Goal: Information Seeking & Learning: Learn about a topic

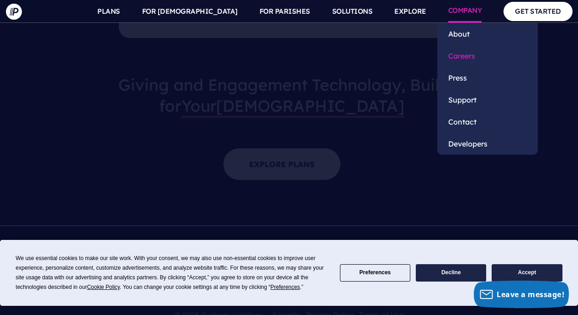
click at [470, 52] on link "Careers" at bounding box center [488, 56] width 101 height 22
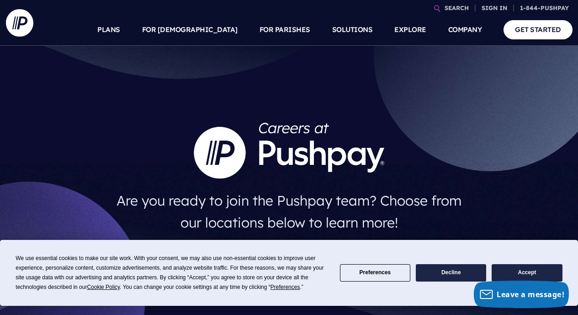
click at [213, 264] on div "We use essential cookies to make our site work. With your consent, we may also …" at bounding box center [172, 272] width 313 height 38
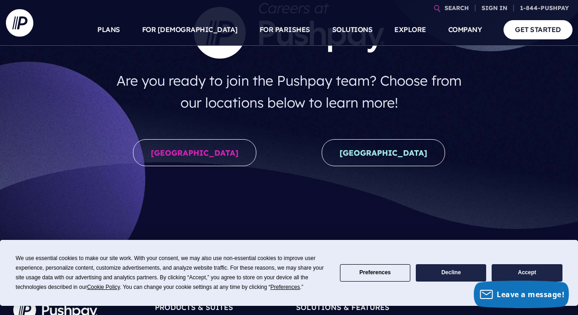
scroll to position [119, 0]
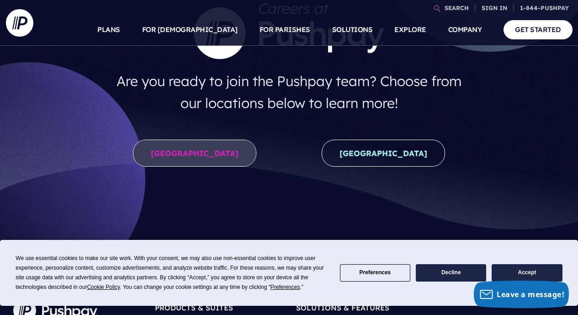
click at [191, 158] on link "[GEOGRAPHIC_DATA]" at bounding box center [194, 152] width 123 height 27
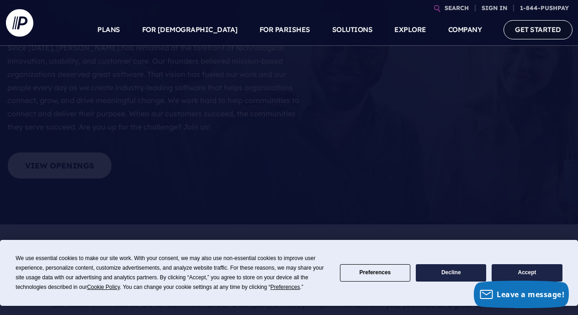
scroll to position [128, 0]
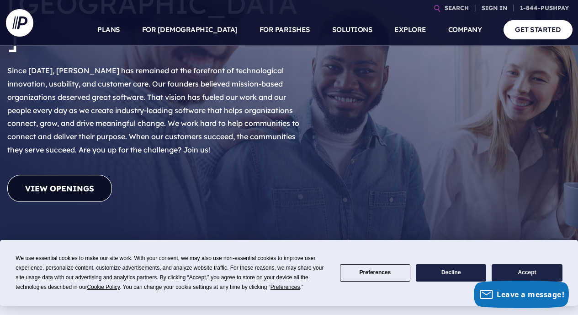
click at [81, 175] on link "View Openings" at bounding box center [59, 188] width 105 height 27
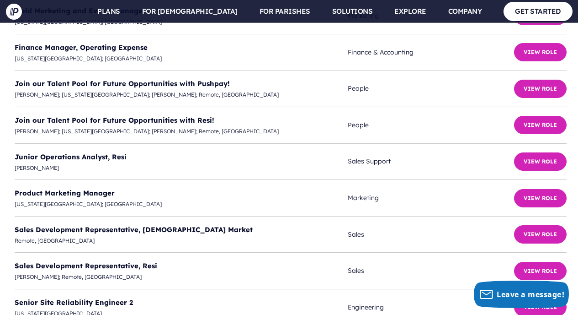
scroll to position [2461, 0]
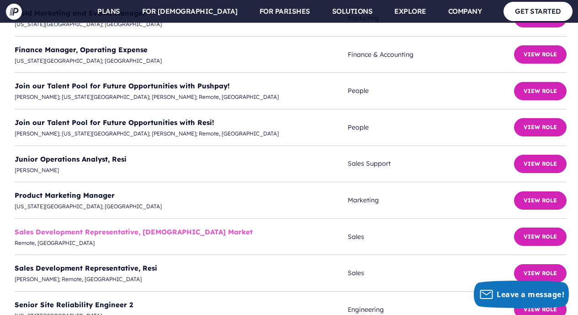
click at [146, 227] on link "Sales Development Representative, Catholic Market" at bounding box center [134, 231] width 238 height 9
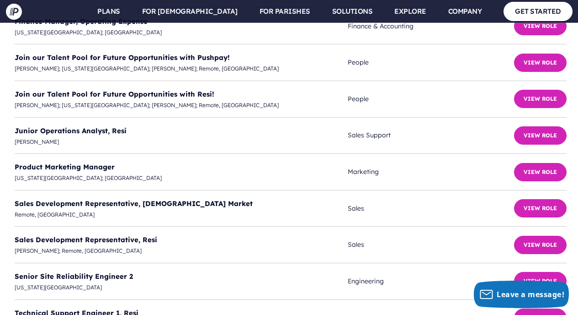
scroll to position [2499, 0]
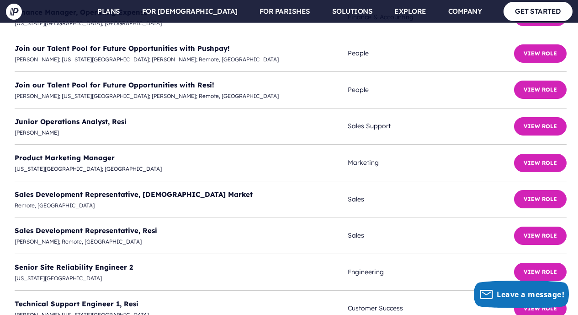
click at [91, 310] on span "Allen; Colorado Springs" at bounding box center [181, 315] width 333 height 10
click at [89, 299] on link "Technical Support Engineer 1, Resi" at bounding box center [77, 303] width 124 height 9
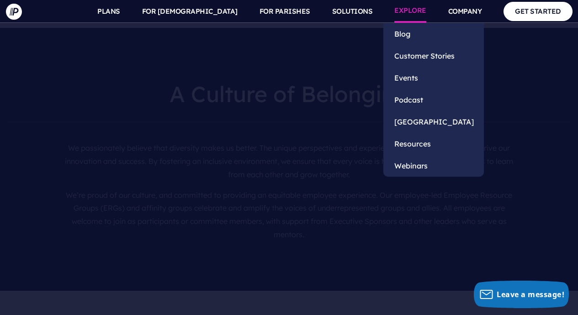
scroll to position [1595, 0]
